Goal: Task Accomplishment & Management: Use online tool/utility

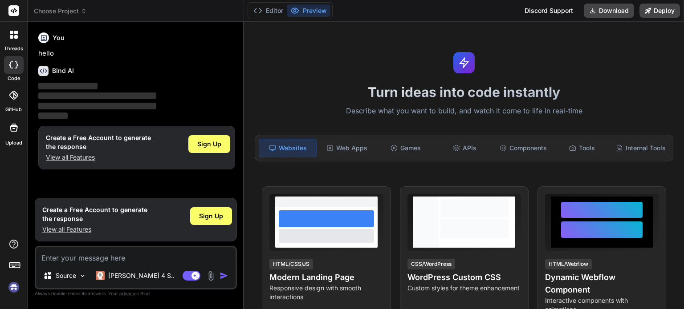
type textarea "x"
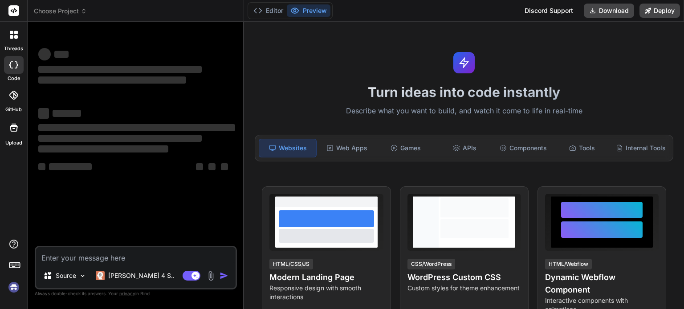
type textarea "x"
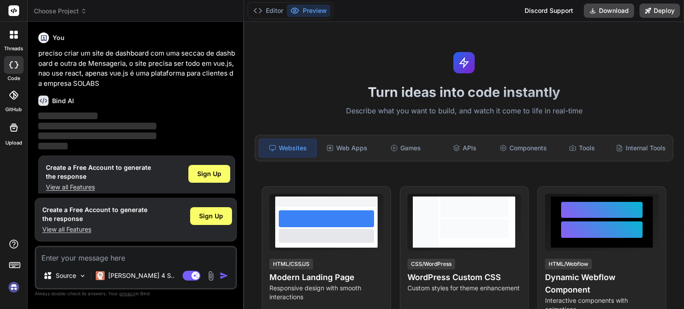
scroll to position [9, 0]
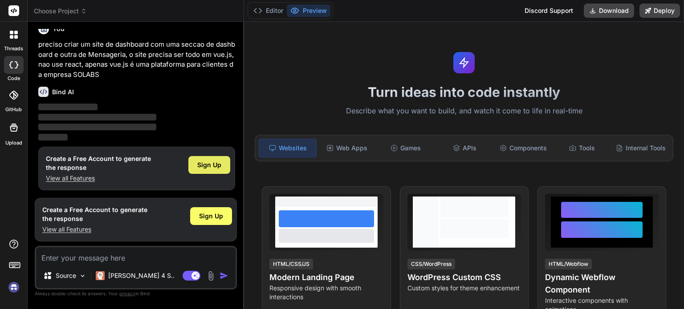
click at [219, 161] on span "Sign Up" at bounding box center [209, 165] width 24 height 9
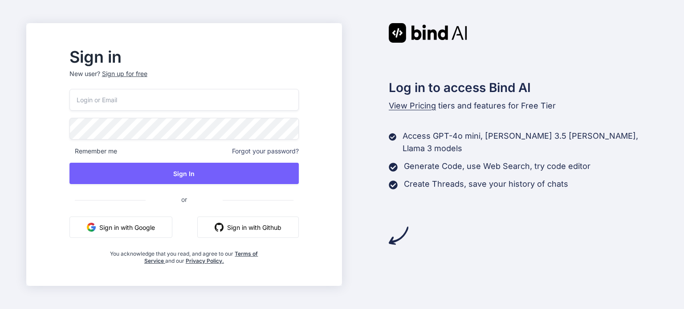
click at [172, 225] on button "Sign in with Google" at bounding box center [120, 227] width 103 height 21
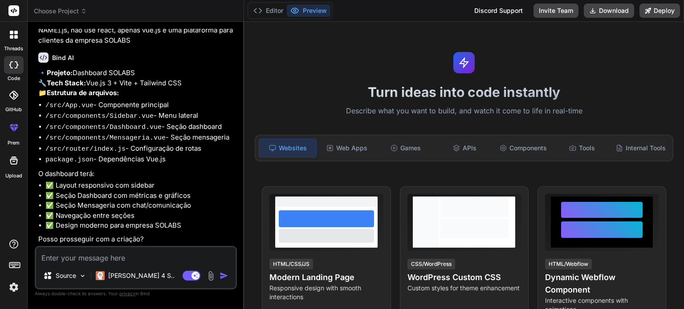
scroll to position [57, 0]
click at [148, 257] on textarea at bounding box center [135, 255] width 199 height 16
type textarea "x"
type textarea "s"
type textarea "x"
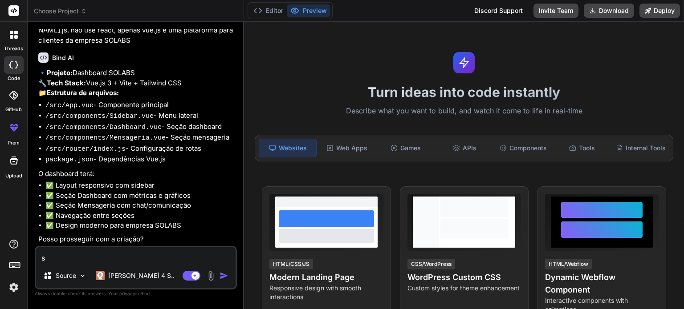
type textarea "si"
type textarea "x"
type textarea "sim"
type textarea "x"
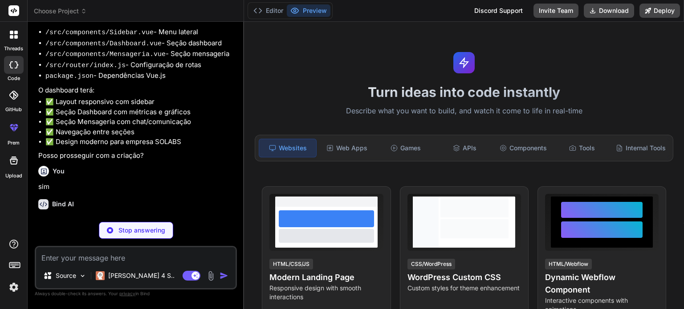
scroll to position [150, 0]
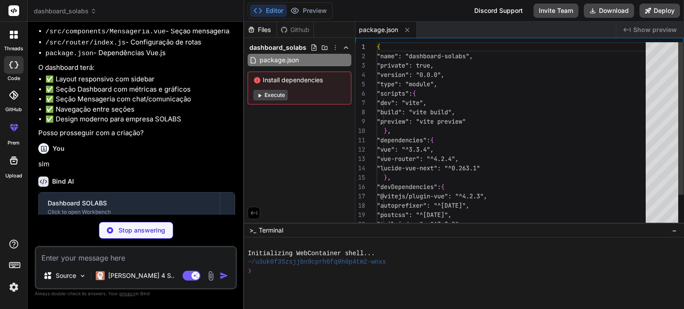
type textarea "x"
type textarea "import { defineConfig } from 'vite' import vue from '@vitejs/plugin-vue' export…"
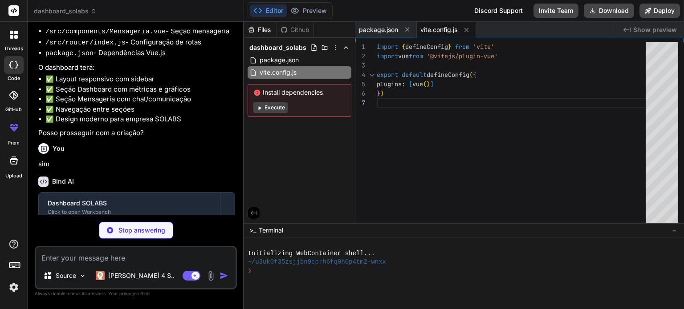
click at [278, 111] on button "Execute" at bounding box center [270, 107] width 34 height 11
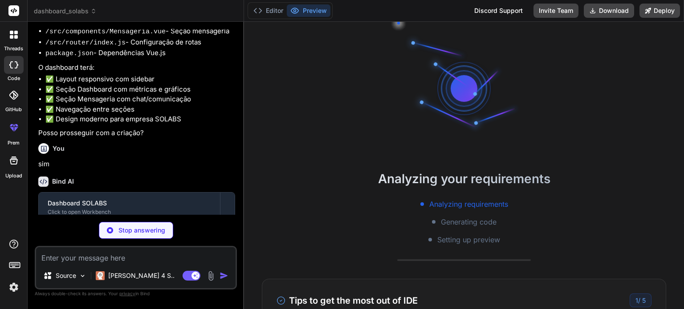
type textarea "x"
type textarea "primary: '#2563eb', secondary: '#1e40af', accent: '#3b82f6' } } }, }, plugins: …"
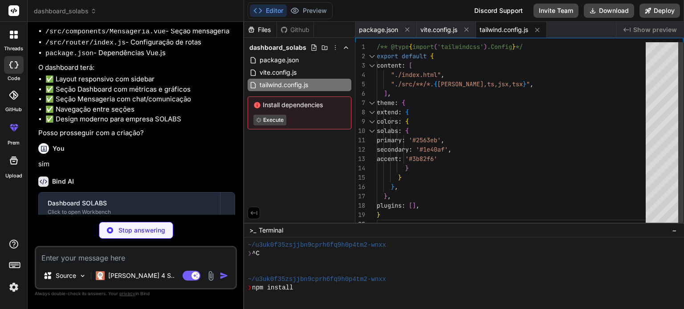
type textarea "x"
type textarea "export default { plugins: { tailwindcss: {}, autoprefixer: {}, }, }"
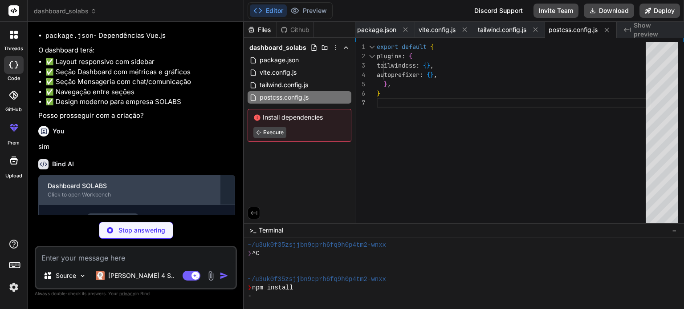
type textarea "x"
type textarea "<script type="module" src="/src/main.js"></script> </body> </html>"
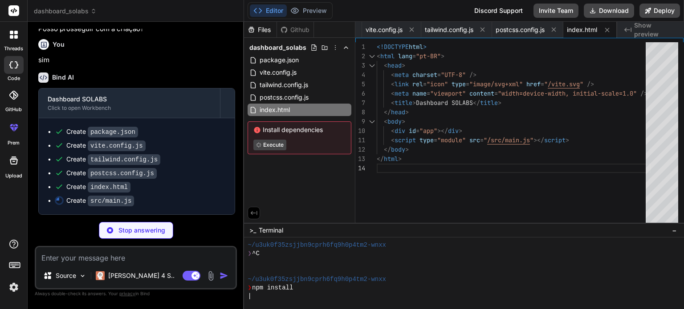
scroll to position [267, 0]
type textarea "x"
type textarea "app.mount('#app')"
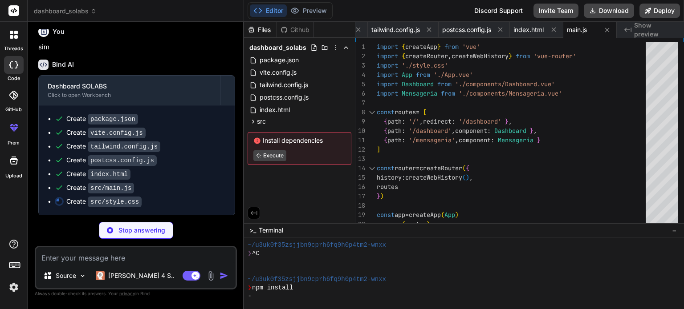
type textarea "x"
type textarea "body { font-family: 'Inter', -apple-system, BlinkMacSystemFont, 'Segoe UI', 'Ro…"
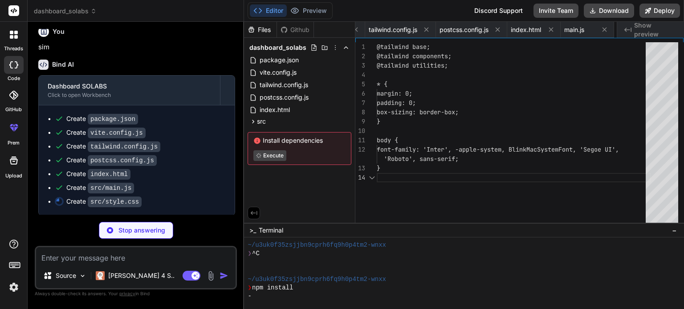
scroll to position [0, 164]
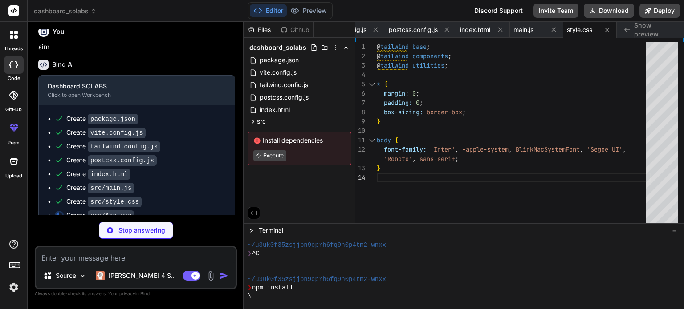
type textarea "x"
type textarea "import Sidebar from './components/Sidebar.vue' export default { name: 'App', co…"
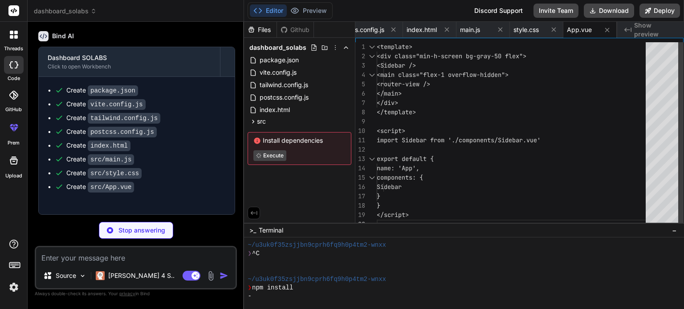
scroll to position [308, 0]
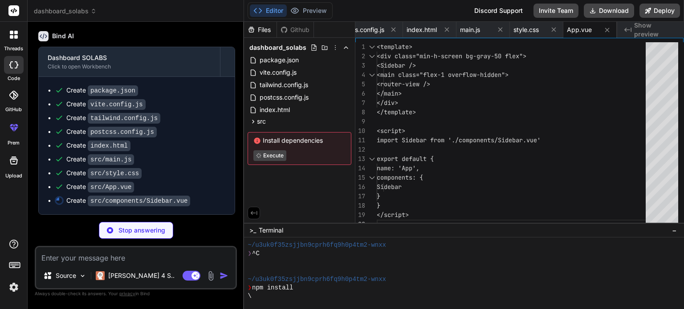
type textarea "x"
type textarea "name: 'Sidebar', components: { Building2, BarChart3, MessageSquare, User } } </…"
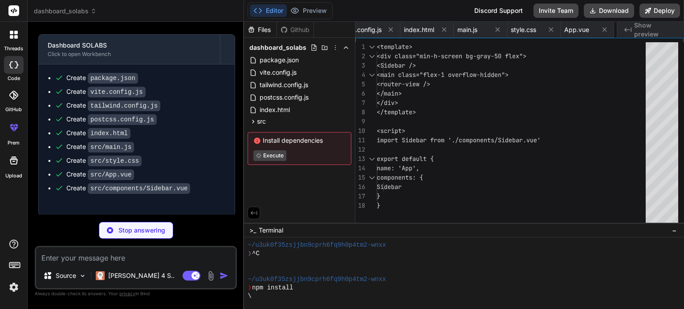
type textarea "x"
type textarea "</script>"
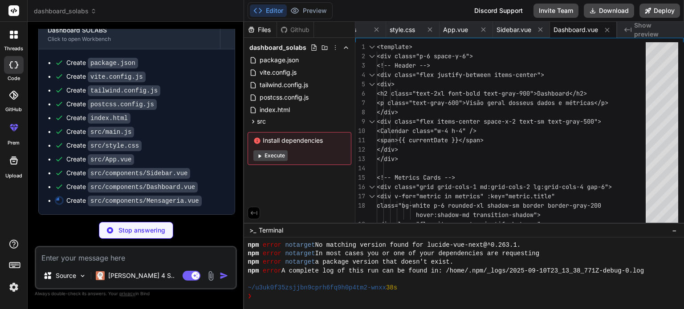
scroll to position [335, 0]
type textarea "x"
type textarea "this.selectedContact = this.contacts[0] } } } </script>"
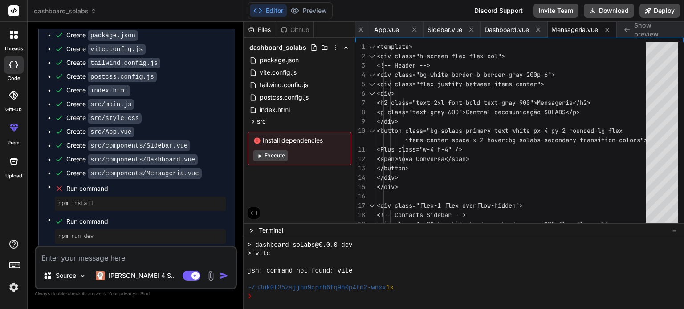
scroll to position [370, 0]
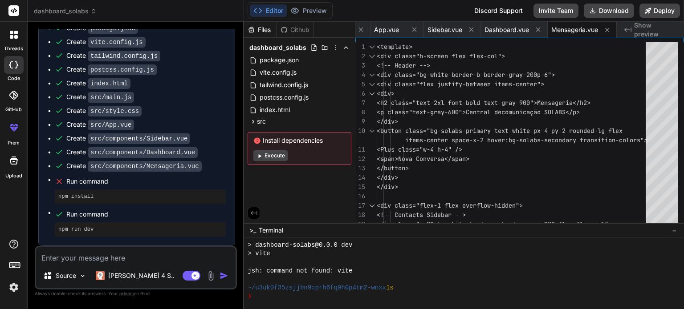
click at [272, 157] on button "Execute" at bounding box center [270, 155] width 34 height 11
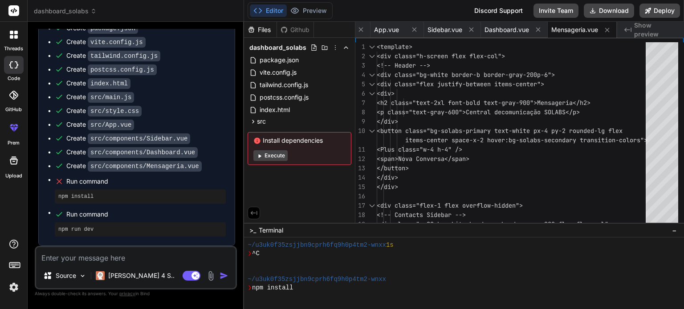
scroll to position [385, 0]
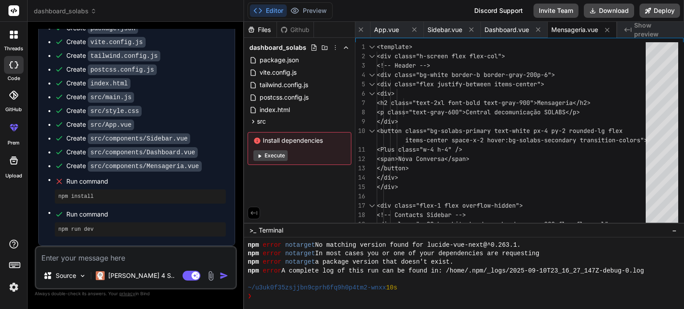
click at [91, 183] on span "Run command" at bounding box center [145, 181] width 159 height 9
click at [280, 154] on button "Execute" at bounding box center [270, 155] width 34 height 11
click at [276, 155] on button "Execute" at bounding box center [270, 155] width 34 height 11
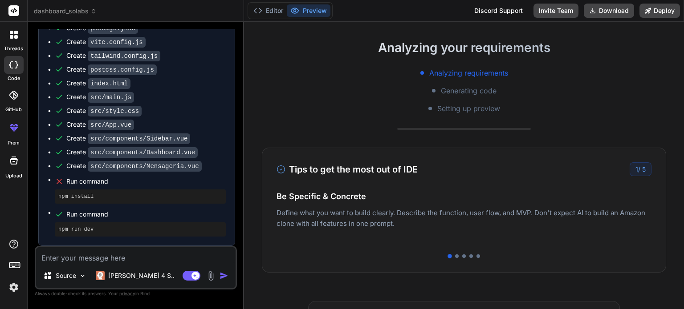
scroll to position [134, 0]
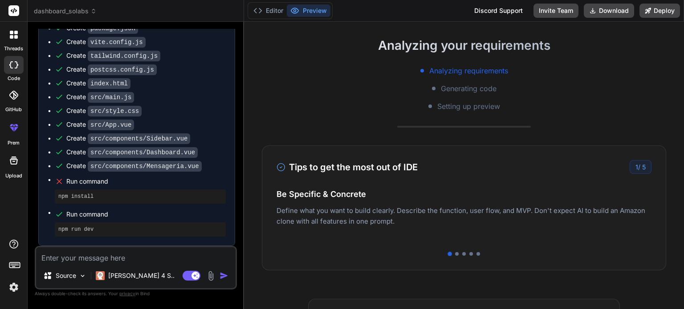
type textarea "x"
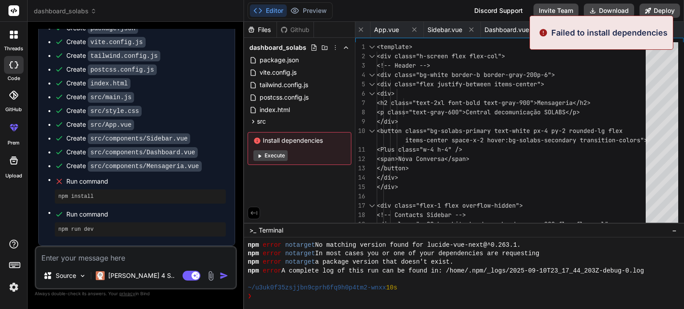
scroll to position [589, 0]
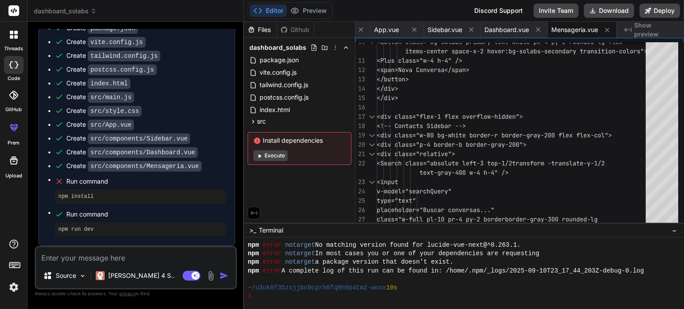
click at [118, 259] on textarea at bounding box center [135, 255] width 199 height 16
type textarea "t"
type textarea "x"
type textarea "ta"
type textarea "x"
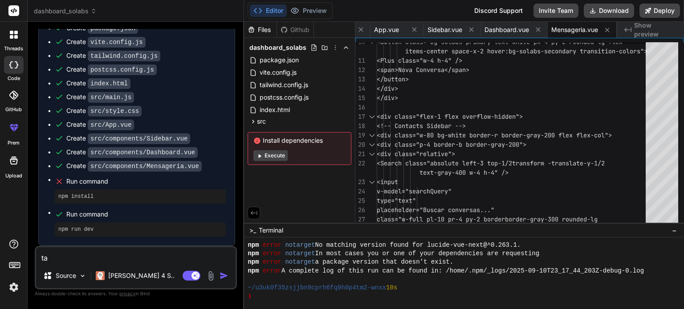
type textarea "ta"
type textarea "x"
type textarea "ta d"
type textarea "x"
type textarea "ta da"
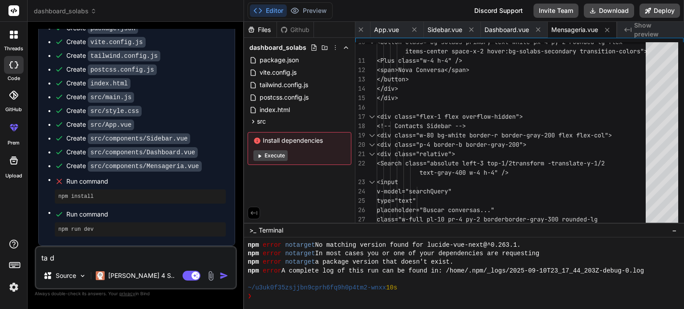
type textarea "x"
type textarea "ta [PERSON_NAME]"
type textarea "x"
type textarea "[PERSON_NAME]"
type textarea "x"
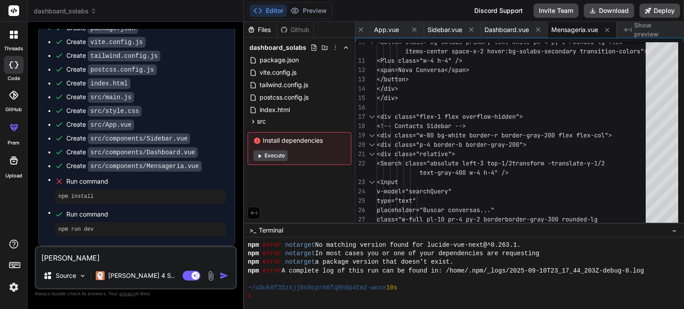
type textarea "[PERSON_NAME]"
type textarea "x"
type textarea "[PERSON_NAME]"
type textarea "x"
type textarea "[PERSON_NAME] e"
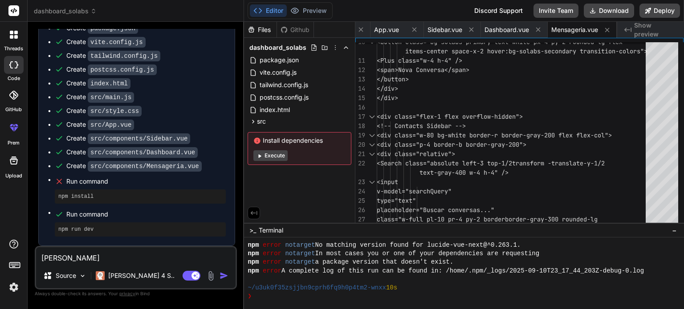
type textarea "x"
type textarea "[PERSON_NAME] er"
type textarea "x"
type textarea "[PERSON_NAME] err"
type textarea "x"
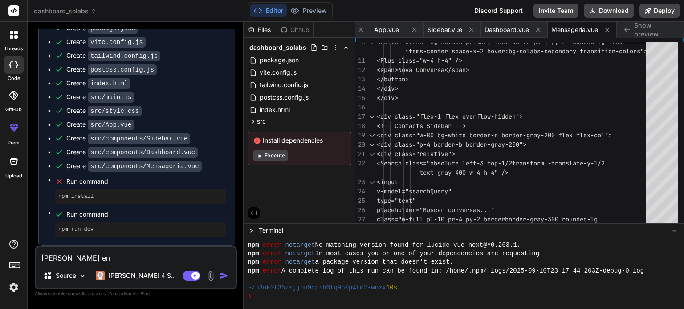
type textarea "[PERSON_NAME] erro"
type textarea "x"
type textarea "[PERSON_NAME] erro"
type textarea "x"
type textarea "[PERSON_NAME] erro p"
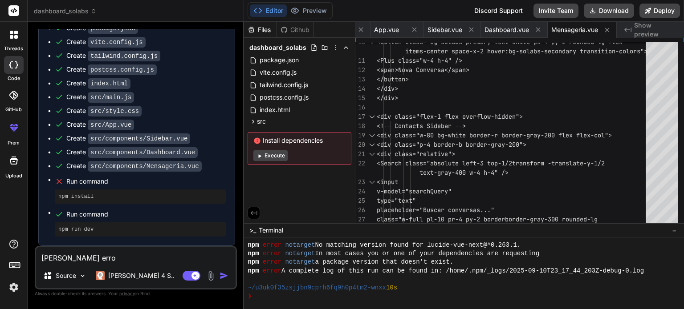
type textarea "x"
type textarea "[PERSON_NAME] erro pr"
type textarea "x"
type textarea "[PERSON_NAME] erro pra"
type textarea "x"
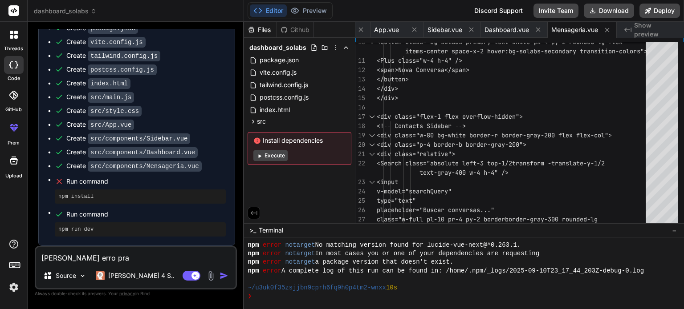
type textarea "[PERSON_NAME] erro pra"
type textarea "x"
type textarea "[PERSON_NAME] erro pra b"
type textarea "x"
type textarea "[PERSON_NAME] erro pra bi"
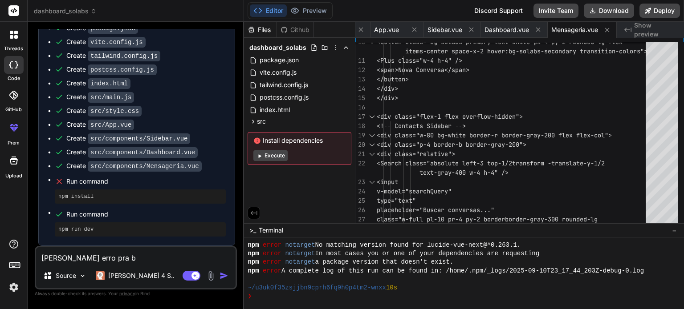
type textarea "x"
type textarea "[PERSON_NAME] erro pra b"
type textarea "x"
type textarea "[PERSON_NAME] erro pra ba"
type textarea "x"
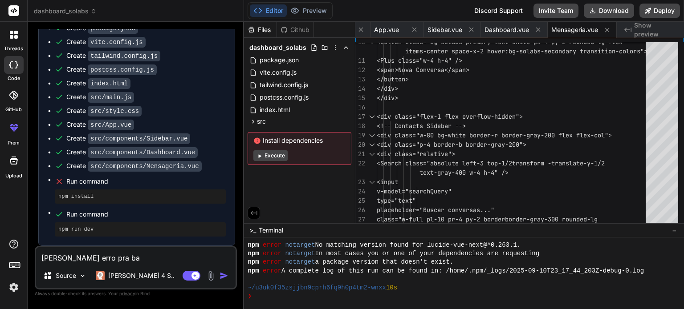
type textarea "[PERSON_NAME] erro pra bai"
type textarea "x"
type textarea "[PERSON_NAME] erro pra baix"
type textarea "x"
type textarea "[PERSON_NAME] erro pra baixa"
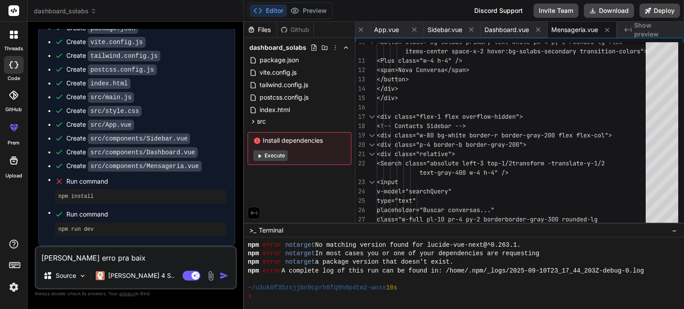
type textarea "x"
type textarea "[PERSON_NAME] erro pra baixar"
type textarea "x"
type textarea "[PERSON_NAME] erro pra baixar"
type textarea "x"
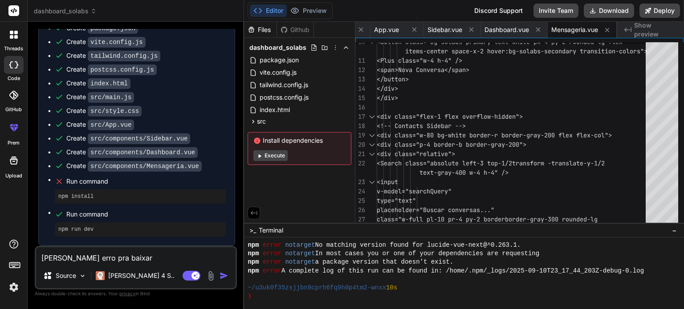
type textarea "[PERSON_NAME] erro pra baixar a"
type textarea "x"
type textarea "[PERSON_NAME] erro pra baixar aa"
type textarea "x"
type textarea "[PERSON_NAME] erro pra baixar aas"
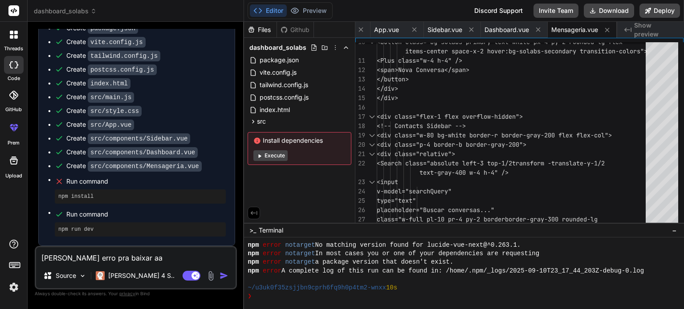
type textarea "x"
type textarea "[PERSON_NAME] erro pra baixar aas"
type textarea "x"
type textarea "[PERSON_NAME] erro pra baixar aas"
type textarea "x"
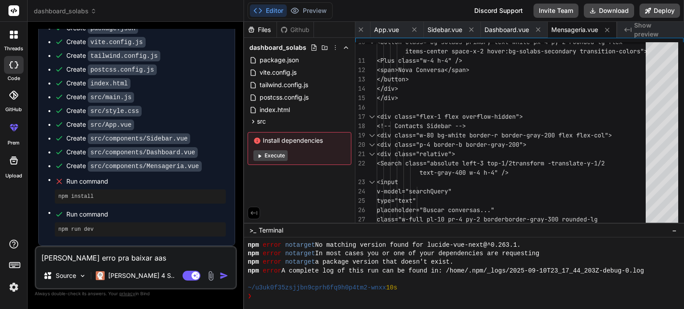
type textarea "[PERSON_NAME] erro pra baixar aa"
type textarea "x"
type textarea "[PERSON_NAME] erro pra baixar a"
type textarea "x"
type textarea "[PERSON_NAME] erro pra baixar as"
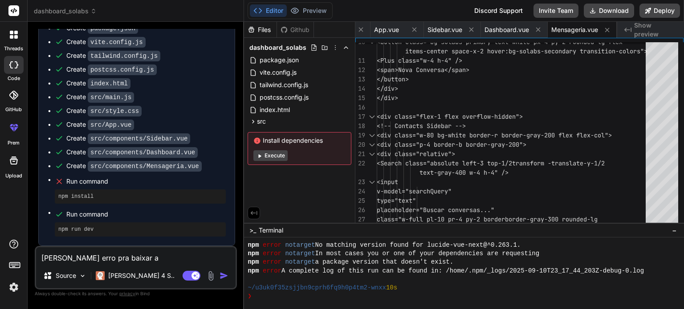
type textarea "x"
type textarea "[PERSON_NAME] erro pra baixar as"
type textarea "x"
type textarea "[PERSON_NAME] erro pra baixar as d"
type textarea "x"
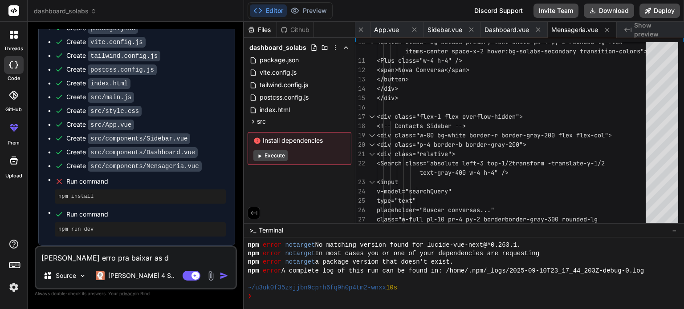
type textarea "[PERSON_NAME] erro pra baixar as de"
type textarea "x"
type textarea "[PERSON_NAME] erro pra baixar as dep"
type textarea "x"
type textarea "[PERSON_NAME] erro pra baixar as depe"
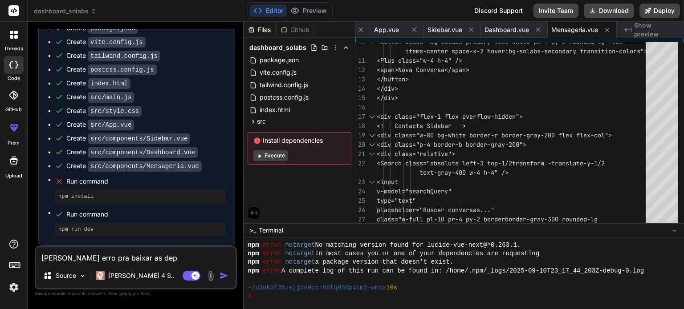
type textarea "x"
type textarea "[PERSON_NAME] erro pra baixar as [MEDICAL_DATA]"
type textarea "x"
type textarea "[PERSON_NAME] erro pra baixar as depend"
type textarea "x"
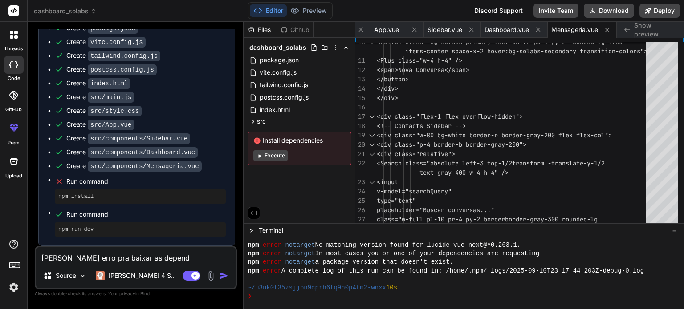
type textarea "[PERSON_NAME] erro pra baixar as depende"
type textarea "x"
type textarea "[PERSON_NAME] erro pra baixar as dependec"
type textarea "x"
type textarea "[PERSON_NAME] erro pra baixar as dependece"
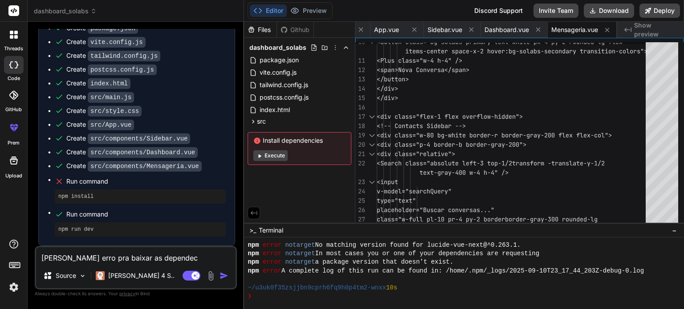
type textarea "x"
type textarea "[PERSON_NAME] erro pra baixar as dependecen"
type textarea "x"
type textarea "[PERSON_NAME] erro pra baixar as dependecenc"
type textarea "x"
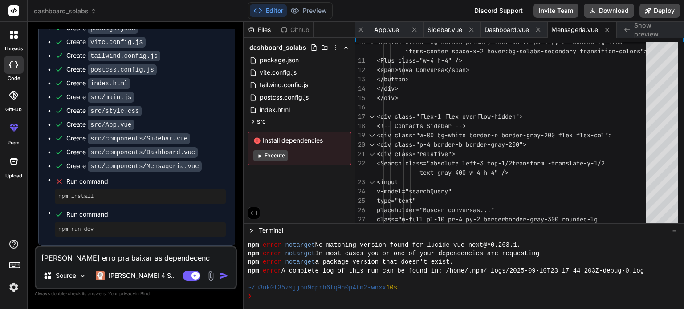
type textarea "[PERSON_NAME] erro pra baixar as dependecen"
type textarea "x"
type textarea "[PERSON_NAME] erro pra baixar as dependece"
type textarea "x"
type textarea "[PERSON_NAME] erro pra baixar as dependec"
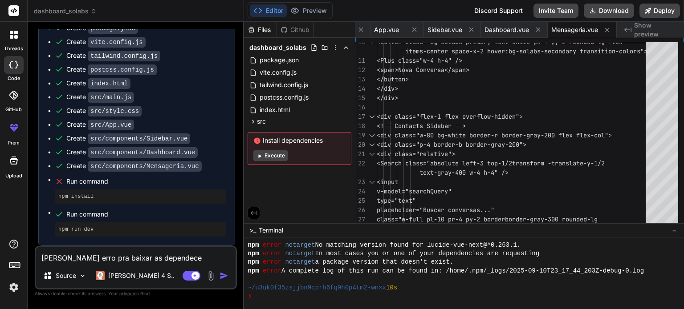
type textarea "x"
type textarea "[PERSON_NAME] erro pra baixar as depende"
type textarea "x"
type textarea "[PERSON_NAME] erro pra baixar as dependen"
type textarea "x"
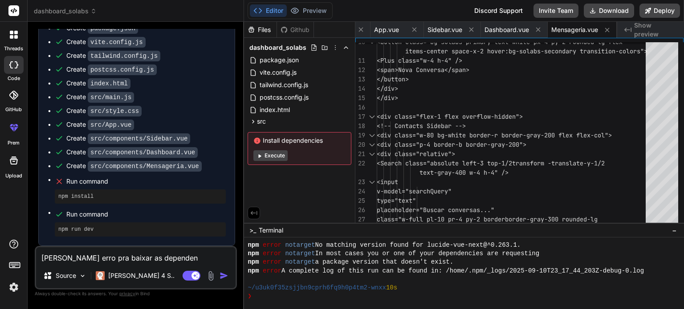
type textarea "[PERSON_NAME] erro pra baixar as dependenc"
type textarea "x"
type textarea "[PERSON_NAME] erro pra baixar as dependenci"
type textarea "x"
type textarea "[PERSON_NAME] erro pra baixar as dependencia"
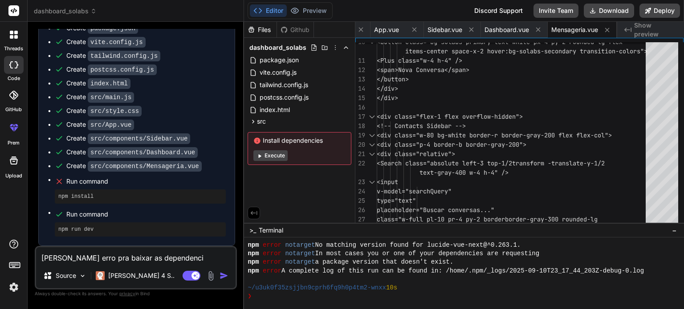
type textarea "x"
type textarea "[PERSON_NAME] erro pra baixar as dependencias"
type textarea "x"
type textarea "[PERSON_NAME] erro pra baixar as dependencias"
type textarea "x"
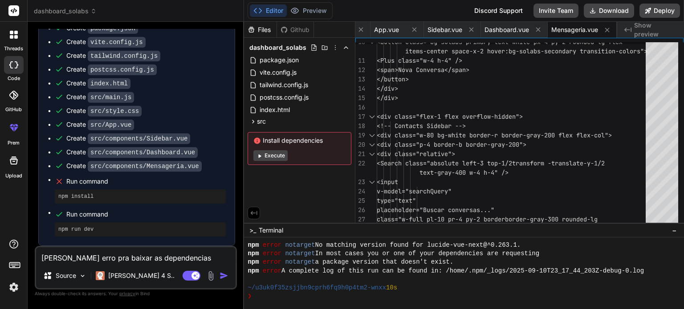
type textarea "[PERSON_NAME] erro pra baixar as dependencias e"
type textarea "x"
type textarea "[PERSON_NAME] erro pra baixar as dependencias e"
type textarea "x"
type textarea "[PERSON_NAME] erro pra baixar as dependencias e d"
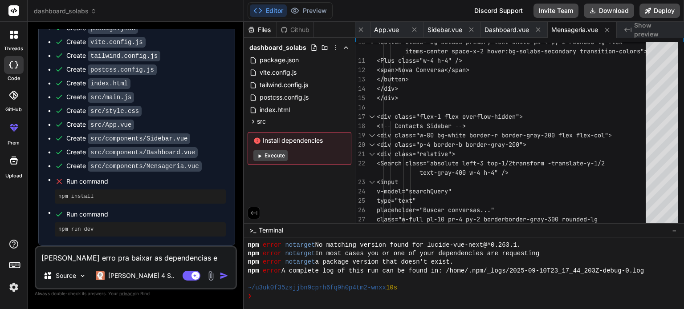
type textarea "x"
type textarea "[PERSON_NAME] erro pra baixar as dependencias e de"
type textarea "x"
type textarea "[PERSON_NAME] erro pra baixar as dependencias e deu"
type textarea "x"
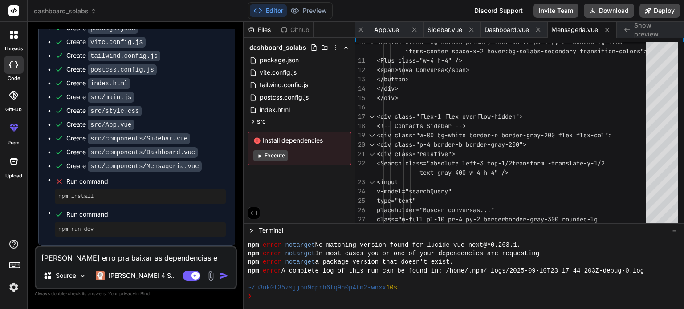
type textarea "[PERSON_NAME] erro pra baixar as dependencias e deu"
type textarea "x"
type textarea "[PERSON_NAME] erro pra baixar as dependencias e deu e"
type textarea "x"
type textarea "[PERSON_NAME] erro pra baixar as dependencias e deu er"
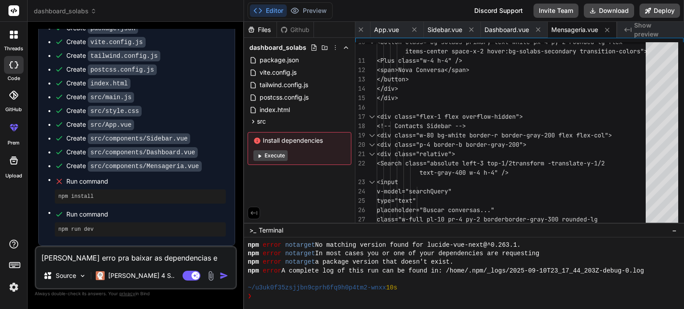
type textarea "x"
type textarea "[PERSON_NAME] erro pra baixar as dependencias e deu err"
type textarea "x"
type textarea "[PERSON_NAME] erro pra baixar as dependencias e deu erro"
type textarea "x"
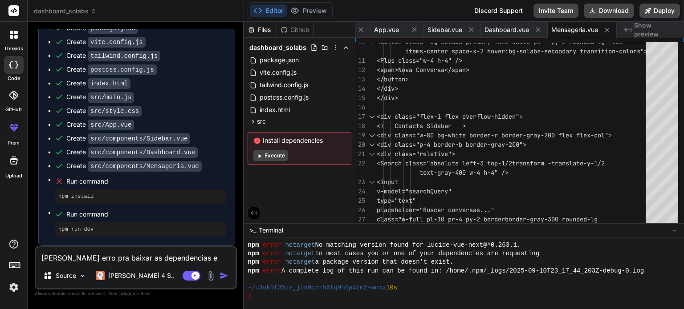
type textarea "[PERSON_NAME] erro pra baixar as dependencias e deu erro"
type textarea "x"
type textarea "[PERSON_NAME] erro pra baixar as dependencias e deu erro n"
type textarea "x"
type textarea "[PERSON_NAME] erro pra baixar as dependencias e deu erro no"
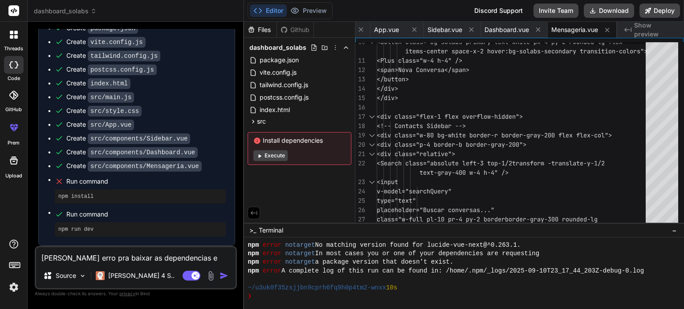
type textarea "x"
type textarea "[PERSON_NAME] erro pra baixar as dependencias e deu erro no"
type textarea "x"
type textarea "[PERSON_NAME] erro pra baixar as dependencias e deu erro no n"
type textarea "x"
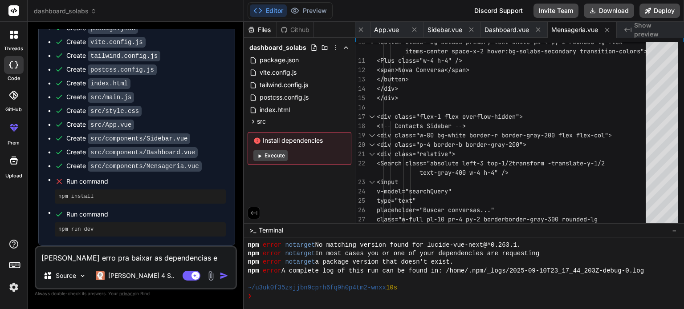
type textarea "[PERSON_NAME] erro pra baixar as dependencias e deu erro no np"
type textarea "x"
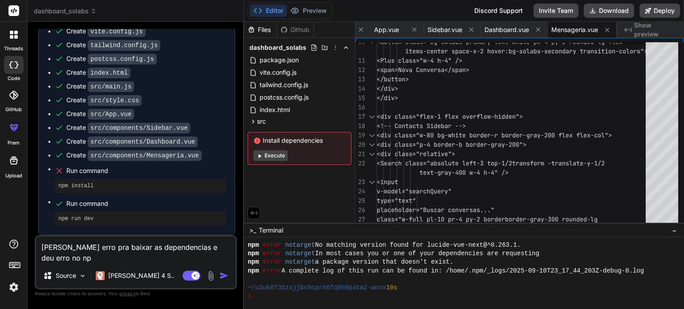
type textarea "[PERSON_NAME] erro pra baixar as dependencias e deu erro no npm"
type textarea "x"
type textarea "[PERSON_NAME] erro pra baixar as dependencias e deu erro no npm"
type textarea "x"
type textarea "[PERSON_NAME] erro pra baixar as dependencias e deu erro no npm i"
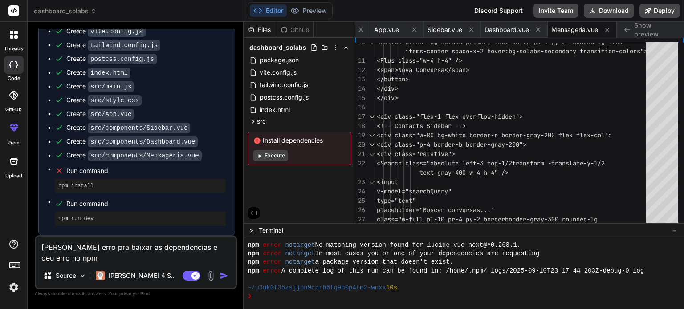
type textarea "x"
type textarea "[PERSON_NAME] erro pra baixar as dependencias e deu erro no npm in"
type textarea "x"
type textarea "[PERSON_NAME] erro pra baixar as dependencias e deu erro no npm ins"
type textarea "x"
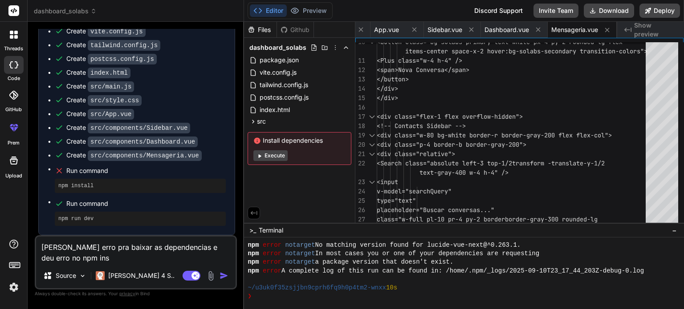
type textarea "[PERSON_NAME] erro pra baixar as dependencias e deu erro no npm inst"
type textarea "x"
type textarea "[PERSON_NAME] erro pra baixar as dependencias e deu erro no npm insta"
type textarea "x"
type textarea "[PERSON_NAME] erro pra baixar as dependencias e deu erro no npm instal"
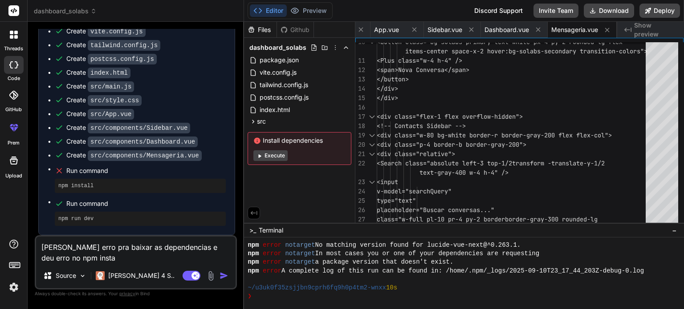
type textarea "x"
type textarea "[PERSON_NAME] erro pra baixar as dependencias e deu erro no npm install"
type textarea "x"
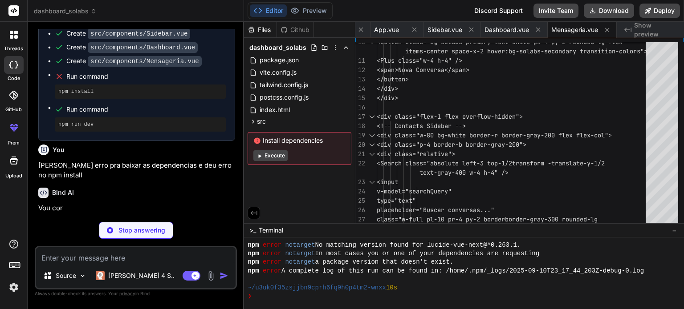
scroll to position [472, 0]
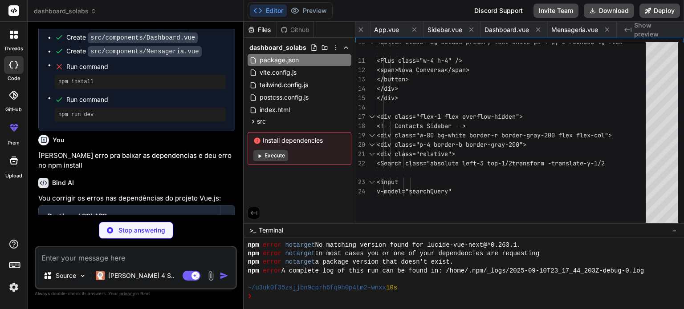
type textarea "x"
type textarea ""vite": "^4.4.5" } }"
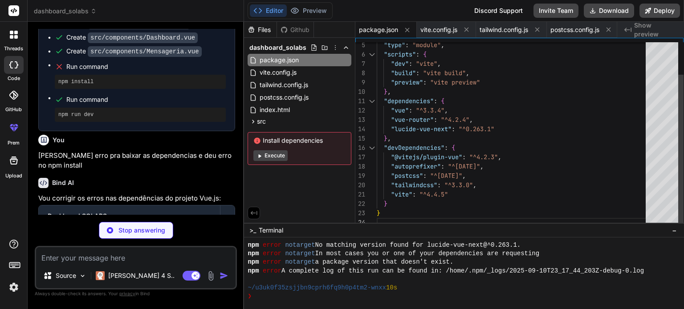
type textarea "x"
type textarea "import { defineConfig } from 'vite' import vue from '@vitejs/plugin-vue' export…"
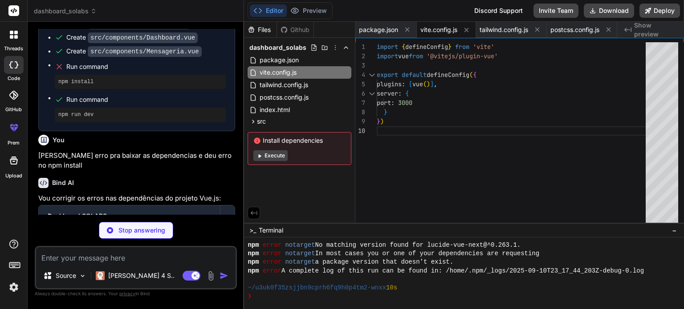
type textarea "x"
type textarea "primary: '#2563eb', secondary: '#1e40af', accent: '#3b82f6' } } }, }, plugins: …"
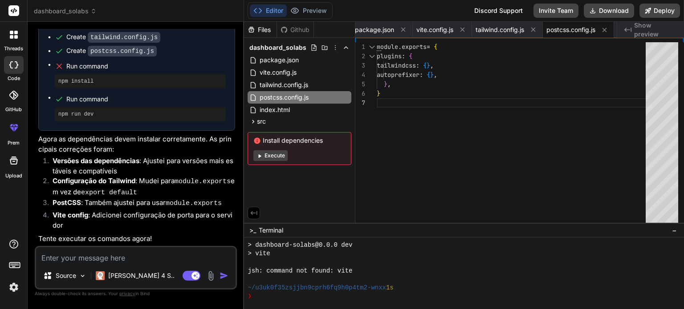
scroll to position [722, 0]
click at [275, 157] on button "Execute" at bounding box center [270, 155] width 34 height 11
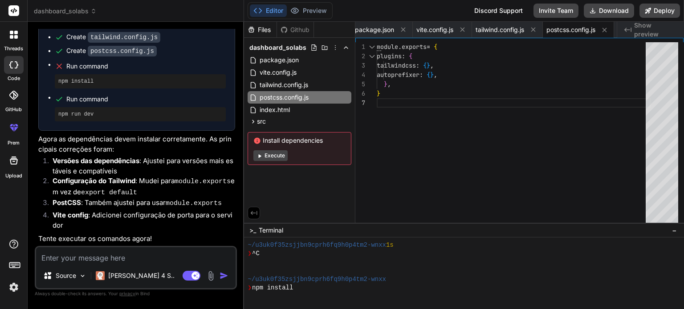
scroll to position [897, 0]
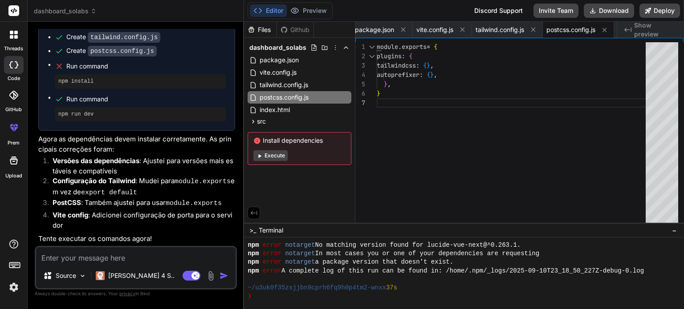
click at [271, 155] on button "Execute" at bounding box center [270, 155] width 34 height 11
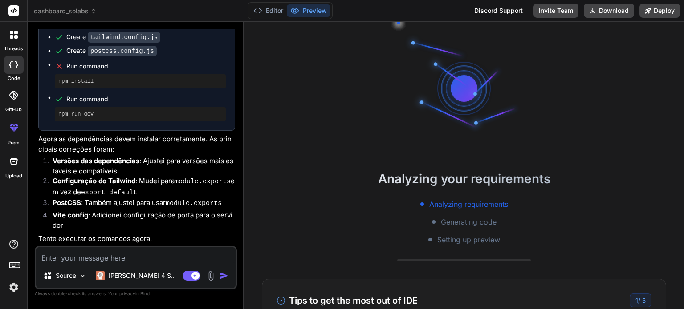
scroll to position [940, 0]
